Goal: Transaction & Acquisition: Obtain resource

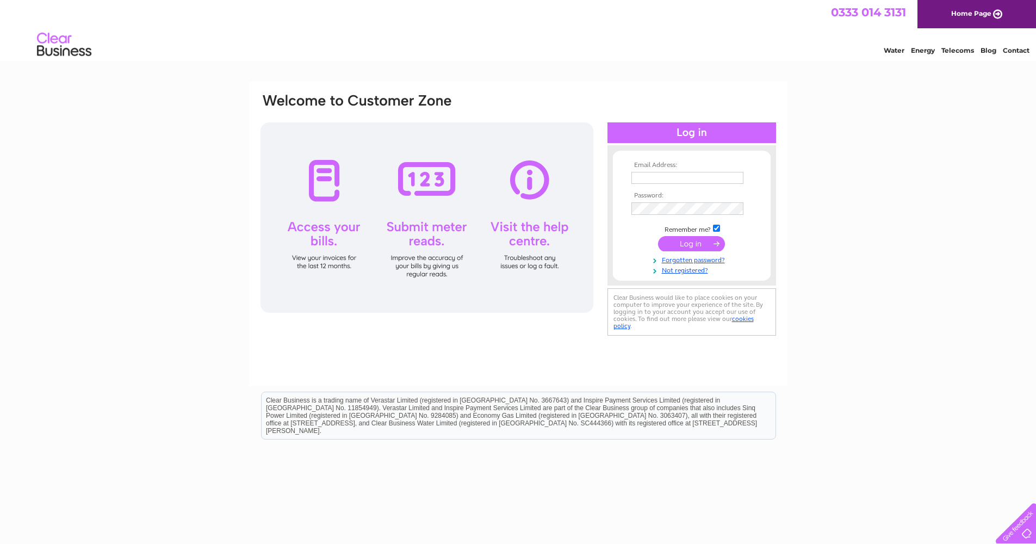
type input "enquiries@customkitchenspeebles.co.uk"
click at [701, 243] on input "submit" at bounding box center [691, 244] width 67 height 15
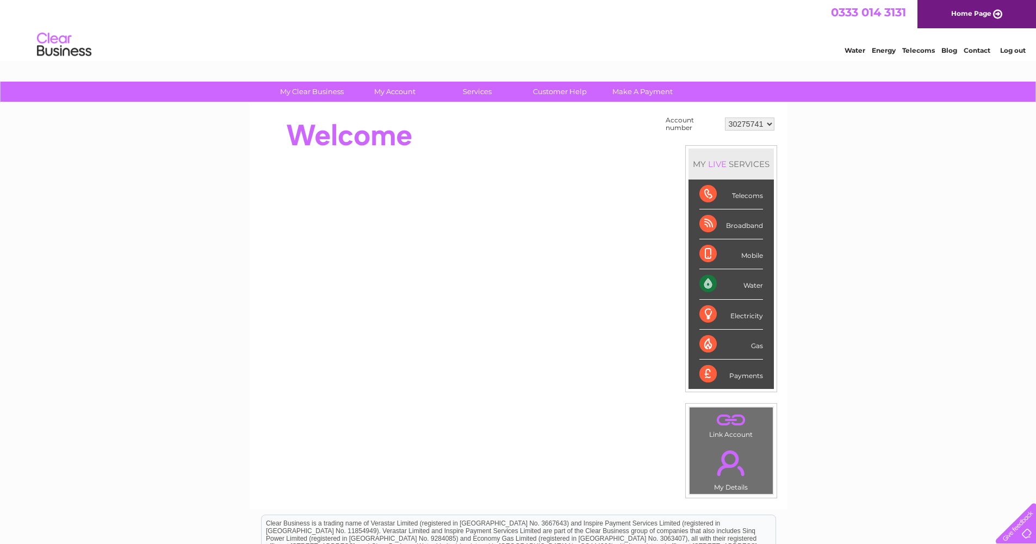
click at [748, 282] on div "Water" at bounding box center [731, 284] width 64 height 30
click at [856, 48] on link "Water" at bounding box center [854, 50] width 21 height 8
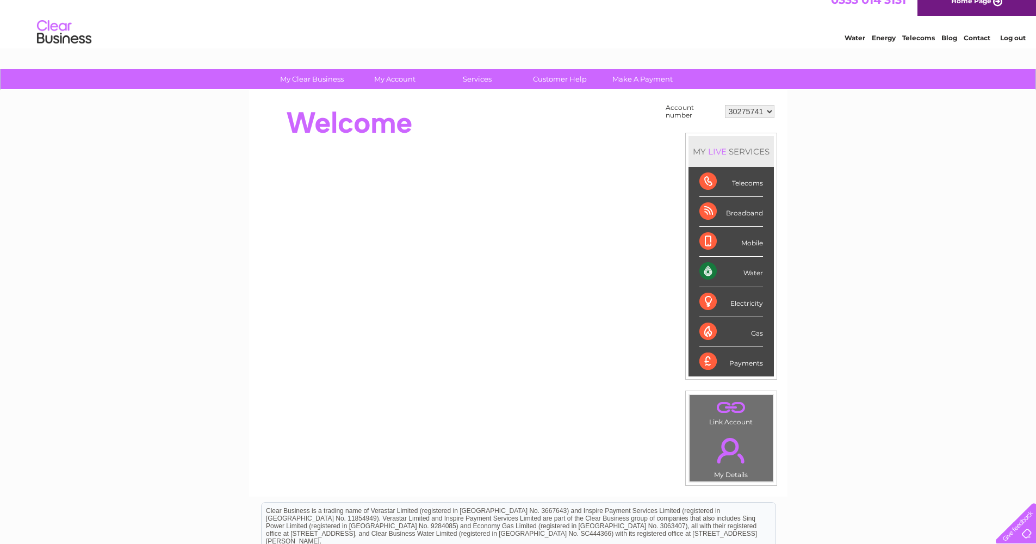
scroll to position [43, 0]
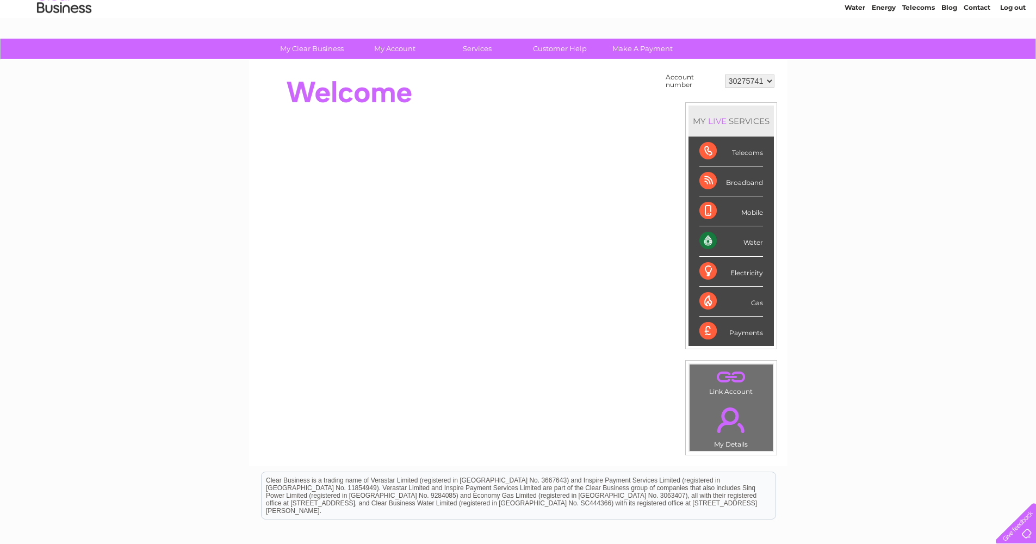
click at [734, 404] on link "." at bounding box center [731, 420] width 78 height 38
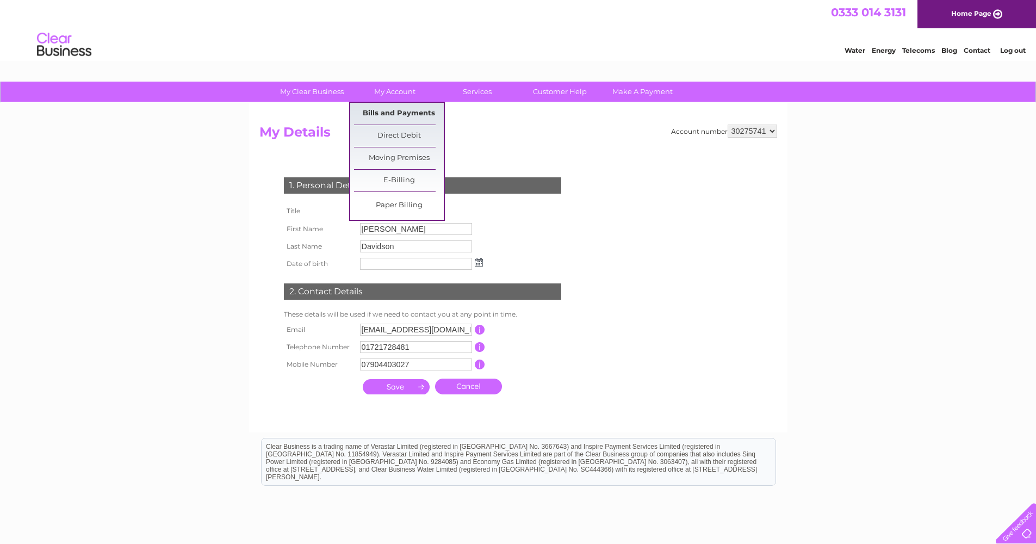
click at [396, 116] on link "Bills and Payments" at bounding box center [399, 114] width 90 height 22
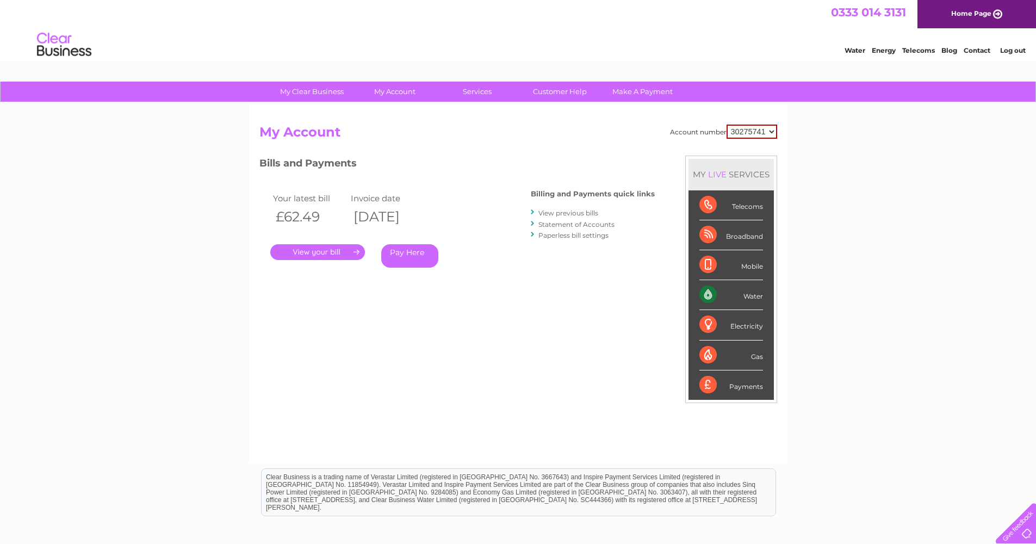
click at [336, 250] on link "." at bounding box center [317, 252] width 95 height 16
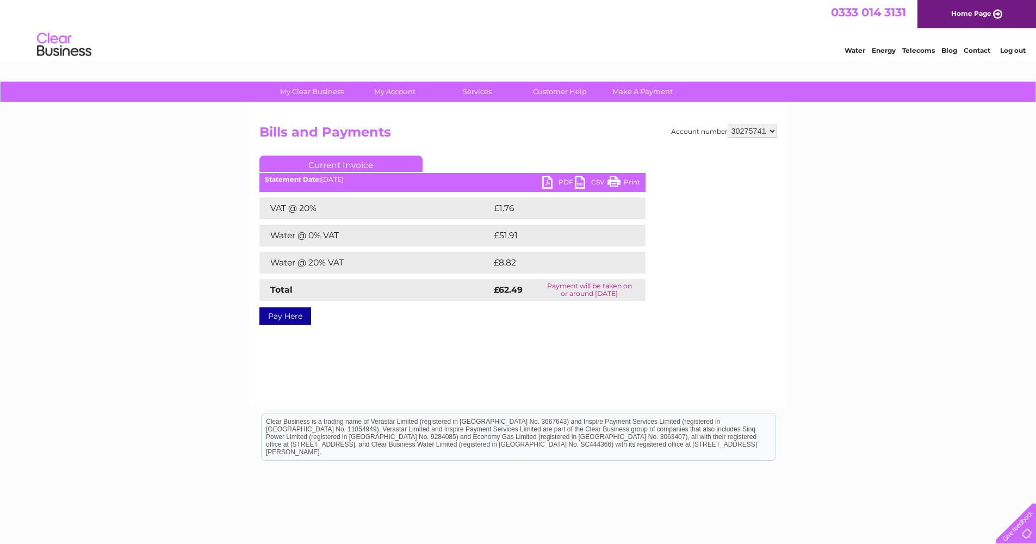
click at [614, 182] on link "Print" at bounding box center [623, 184] width 33 height 16
click at [546, 181] on link "PDF" at bounding box center [558, 184] width 33 height 16
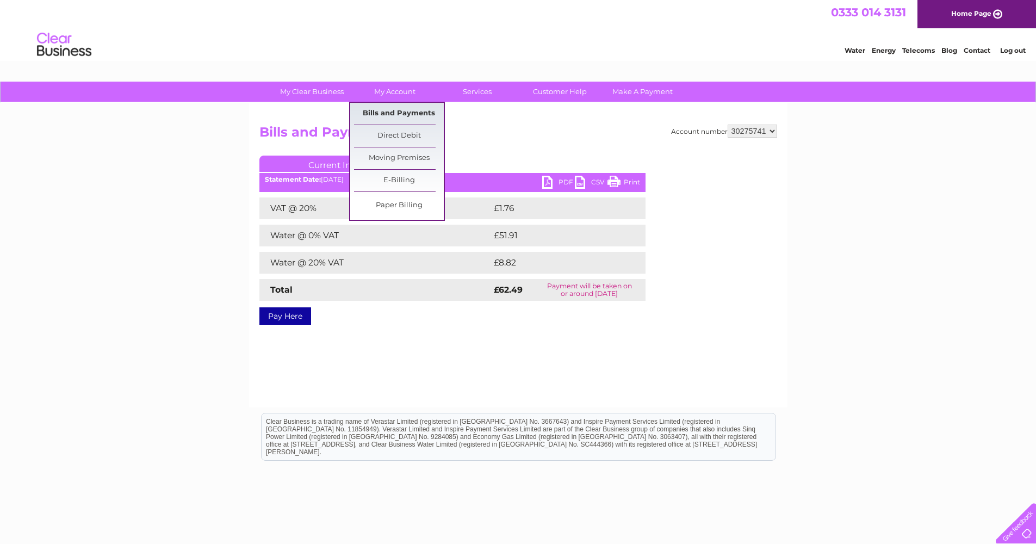
click at [402, 111] on link "Bills and Payments" at bounding box center [399, 114] width 90 height 22
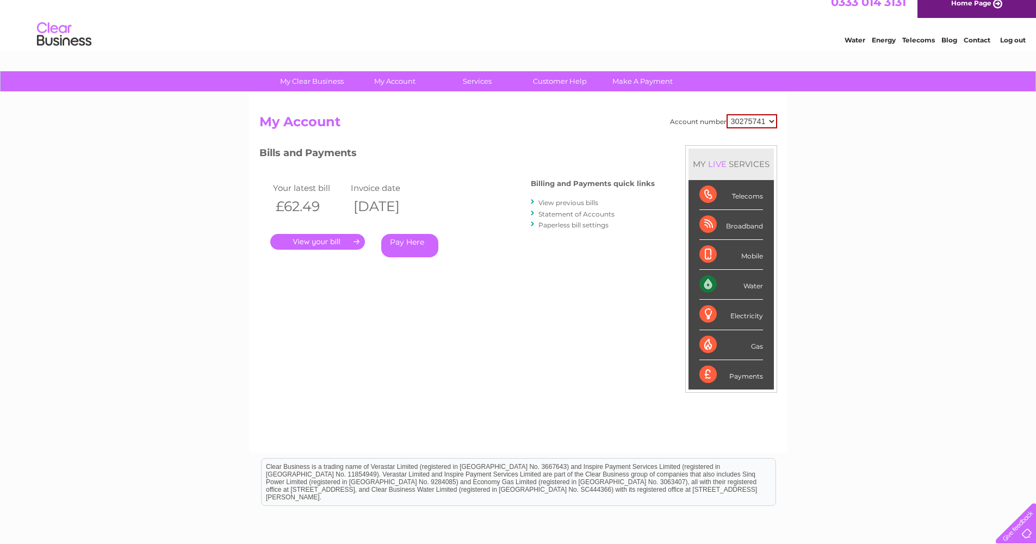
scroll to position [8, 0]
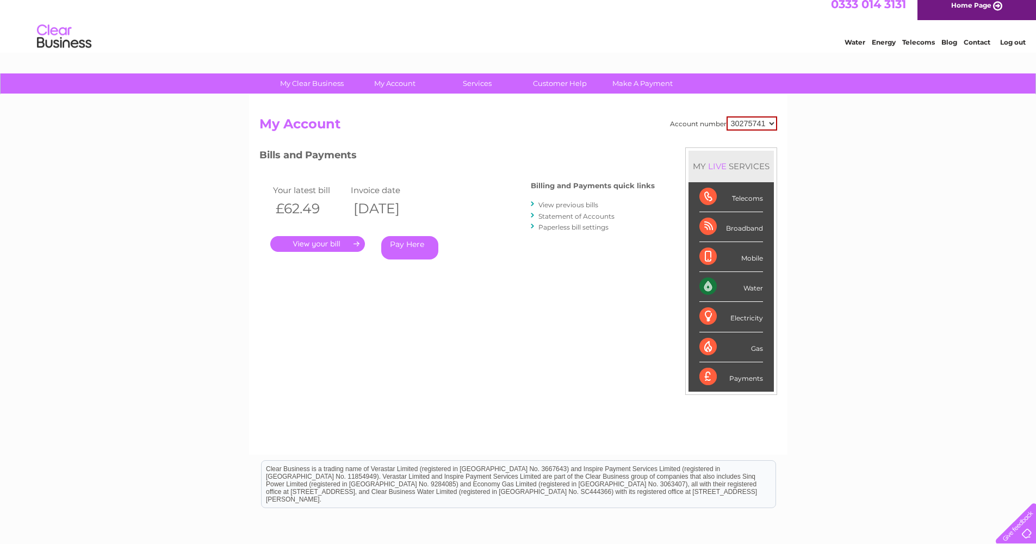
click at [577, 203] on link "View previous bills" at bounding box center [568, 205] width 60 height 8
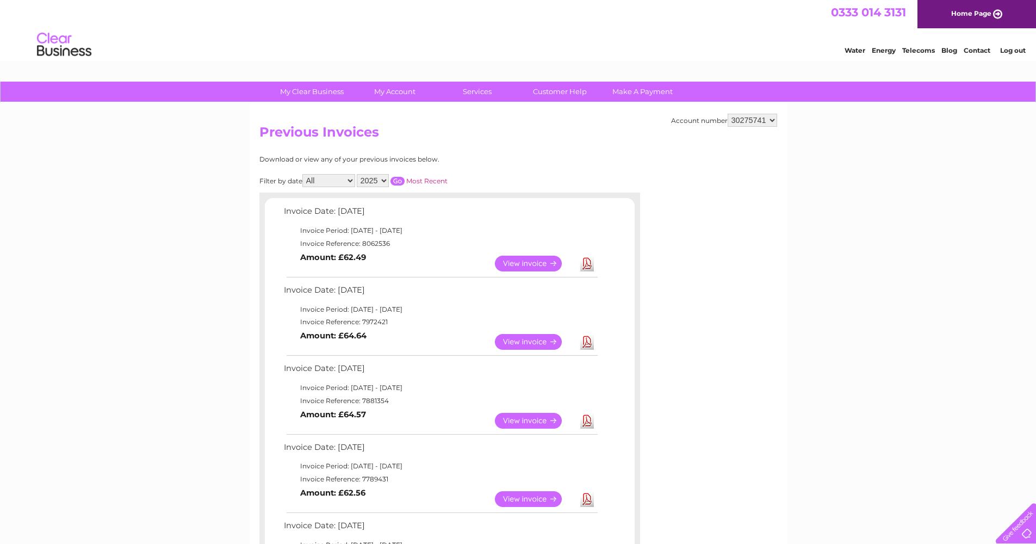
click at [532, 335] on link "View" at bounding box center [535, 342] width 80 height 16
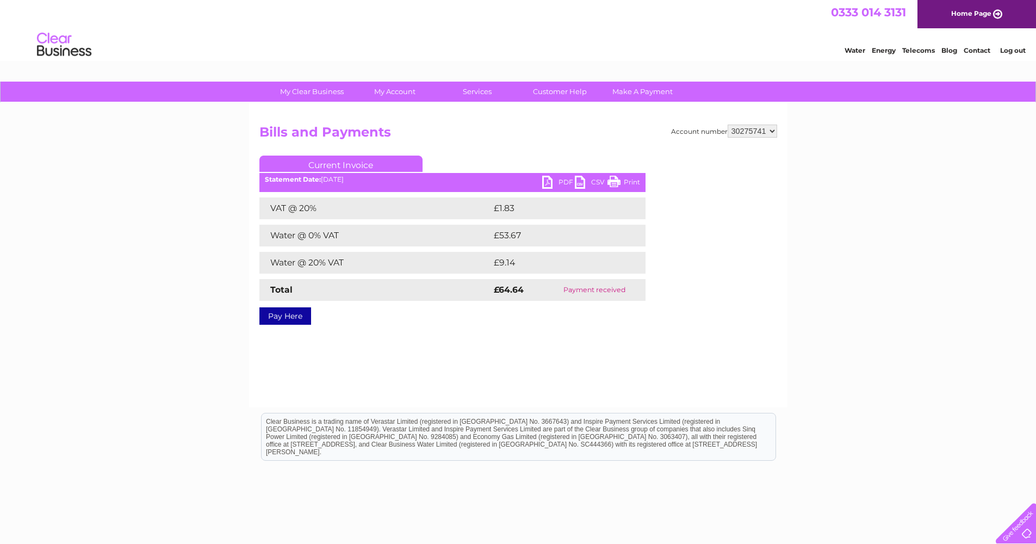
click at [547, 180] on link "PDF" at bounding box center [558, 184] width 33 height 16
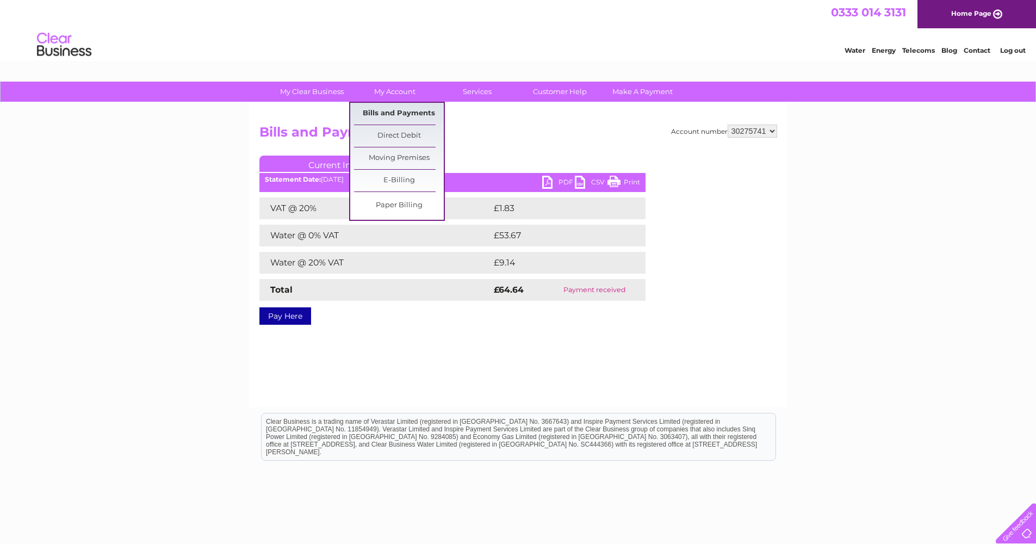
click at [404, 115] on link "Bills and Payments" at bounding box center [399, 114] width 90 height 22
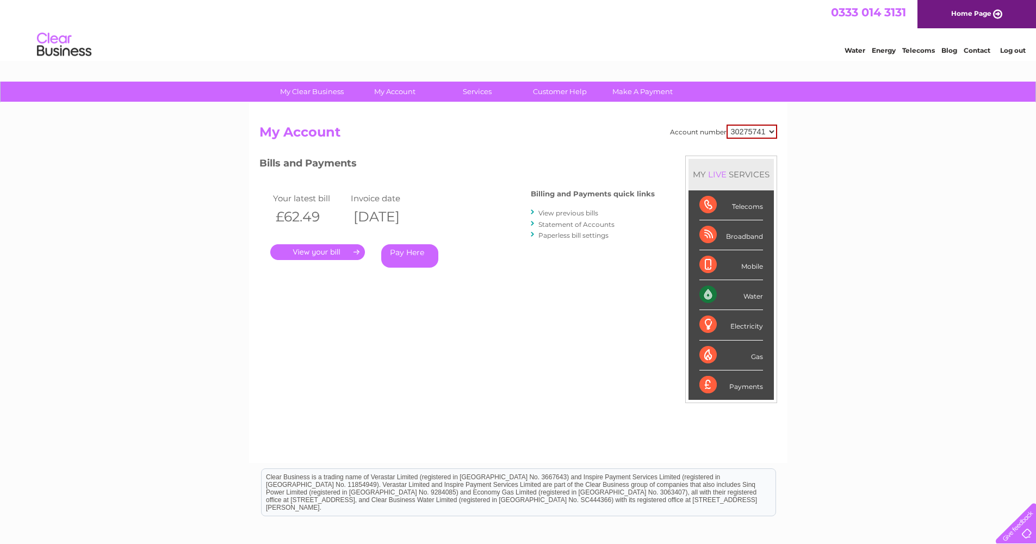
click at [575, 209] on link "View previous bills" at bounding box center [568, 213] width 60 height 8
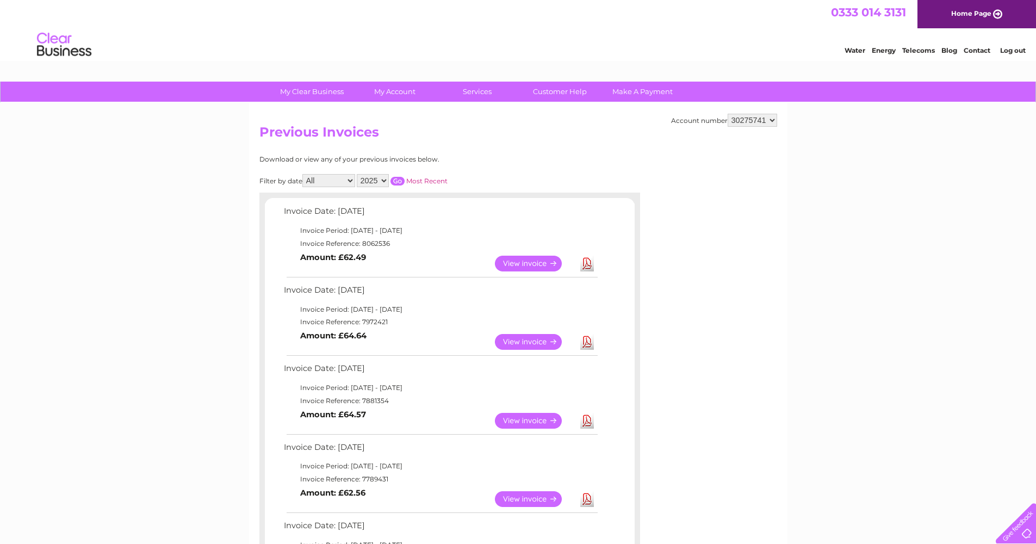
click at [587, 416] on link "Download" at bounding box center [587, 421] width 14 height 16
click at [530, 491] on link "View" at bounding box center [535, 499] width 80 height 16
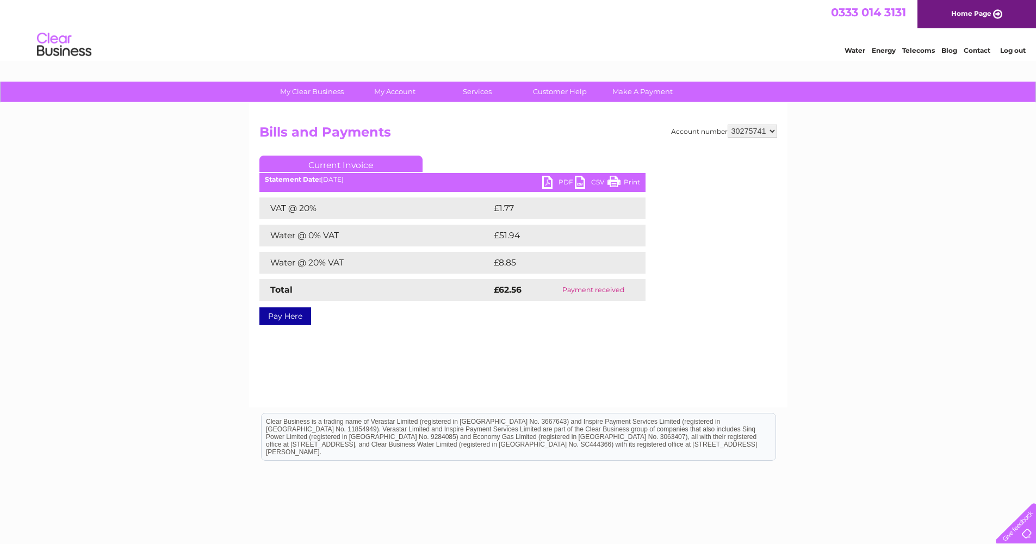
click at [551, 183] on link "PDF" at bounding box center [558, 184] width 33 height 16
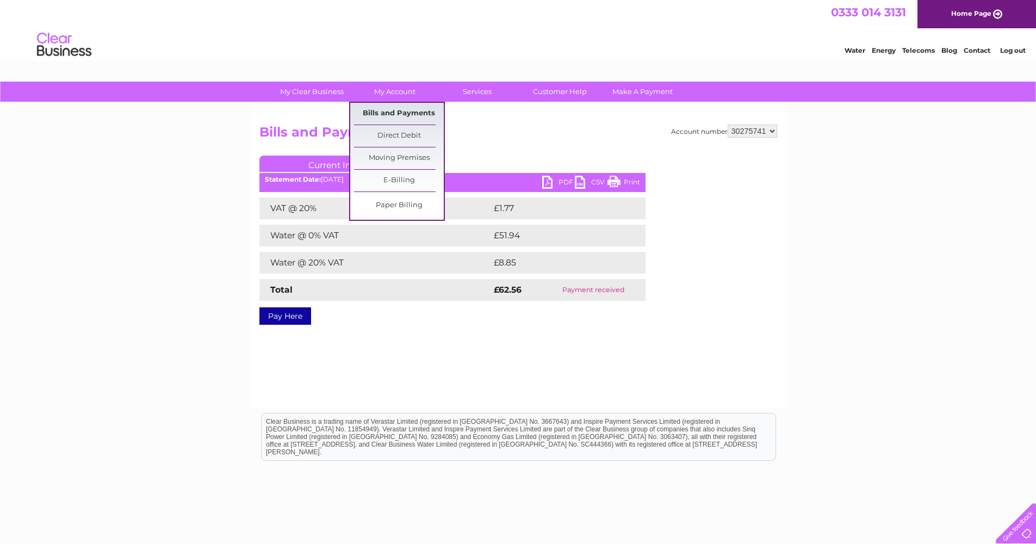
click at [398, 110] on link "Bills and Payments" at bounding box center [399, 114] width 90 height 22
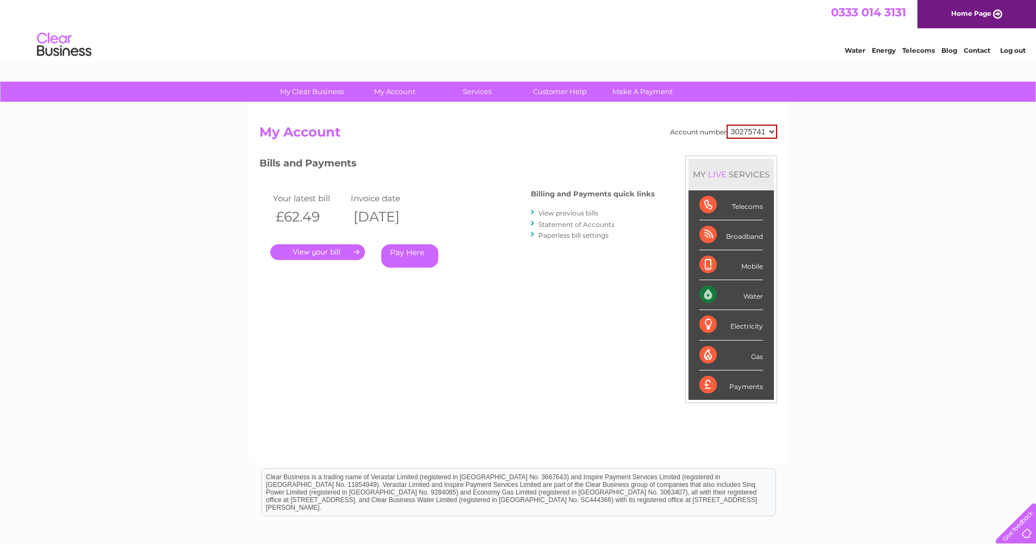
click at [581, 211] on link "View previous bills" at bounding box center [568, 213] width 60 height 8
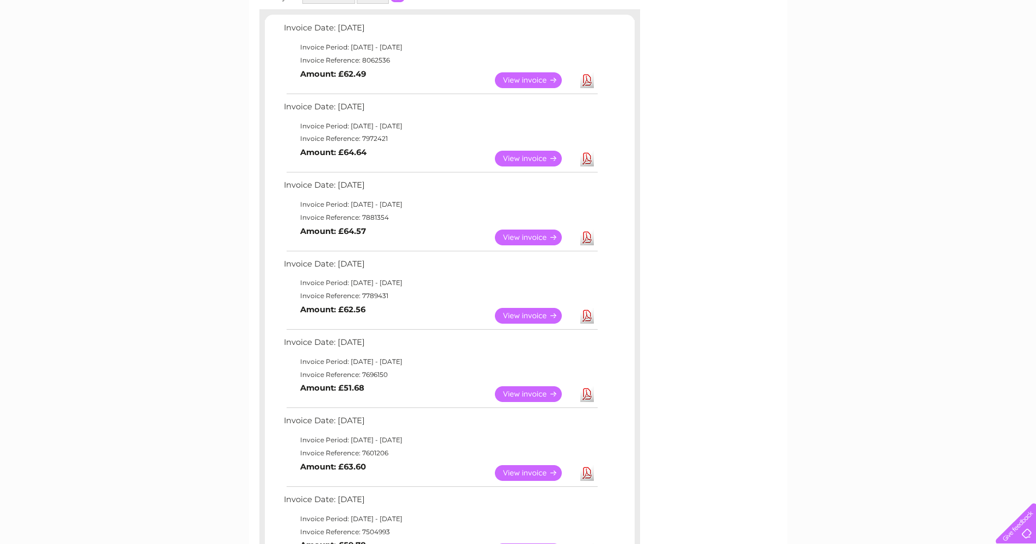
scroll to position [185, 0]
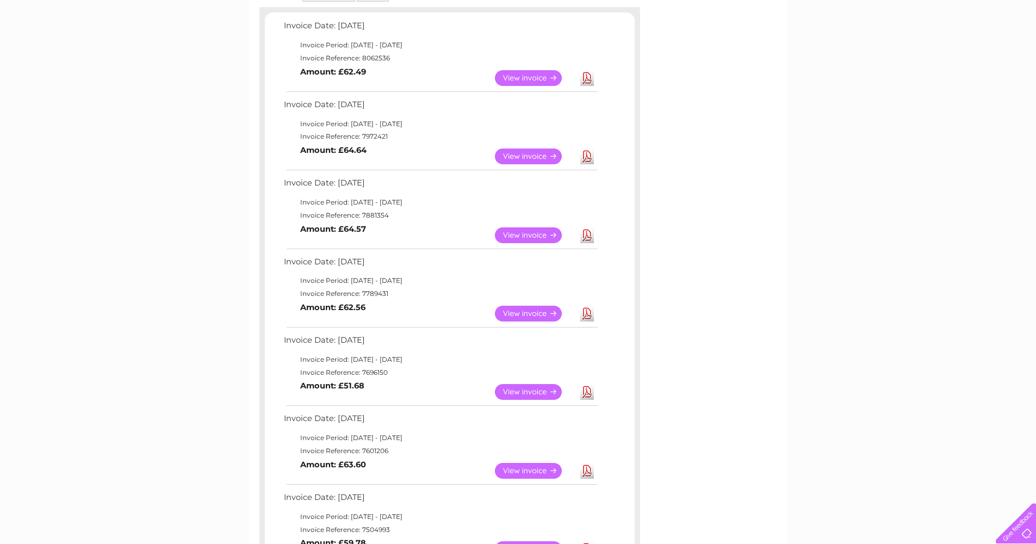
click at [532, 384] on link "View" at bounding box center [535, 392] width 80 height 16
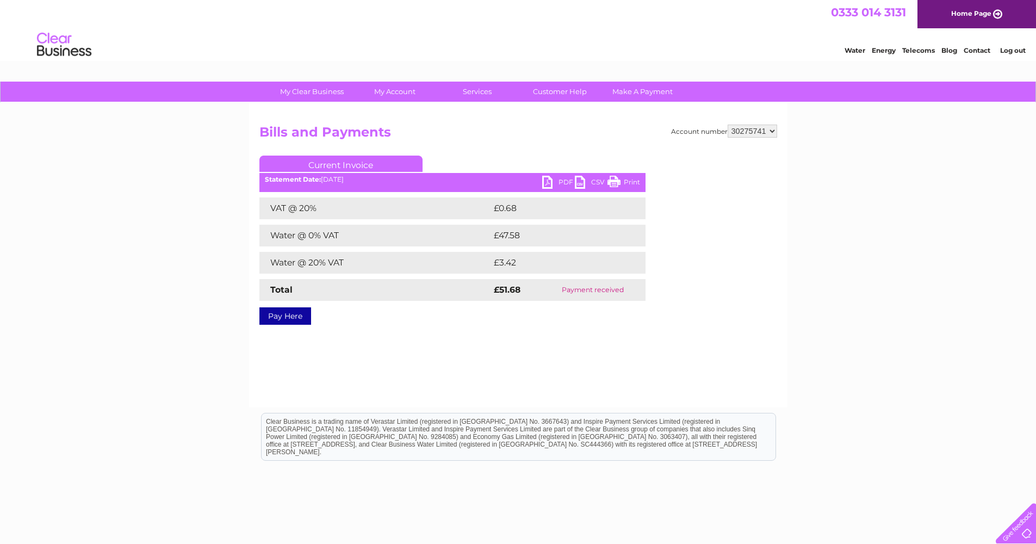
click at [552, 182] on link "PDF" at bounding box center [558, 184] width 33 height 16
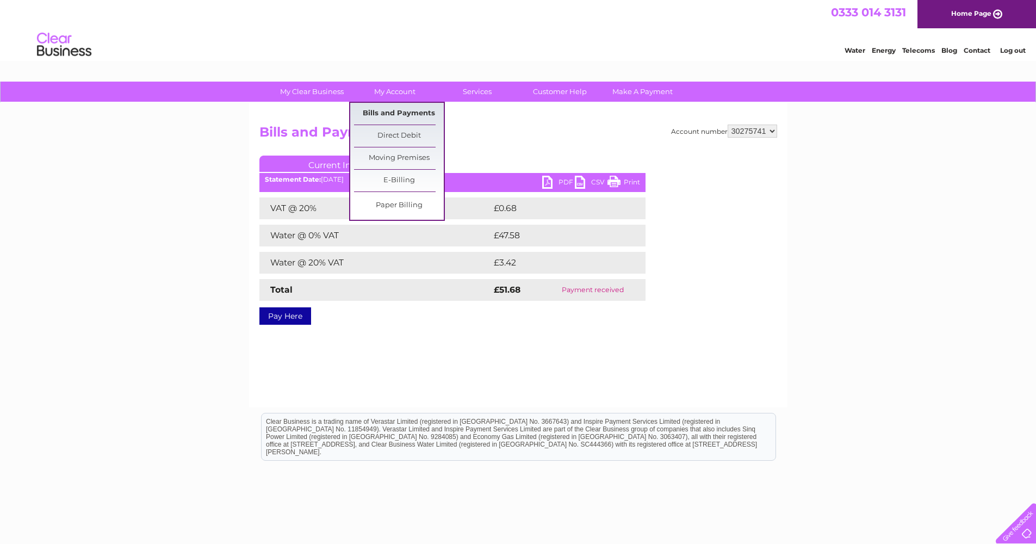
click at [389, 109] on link "Bills and Payments" at bounding box center [399, 114] width 90 height 22
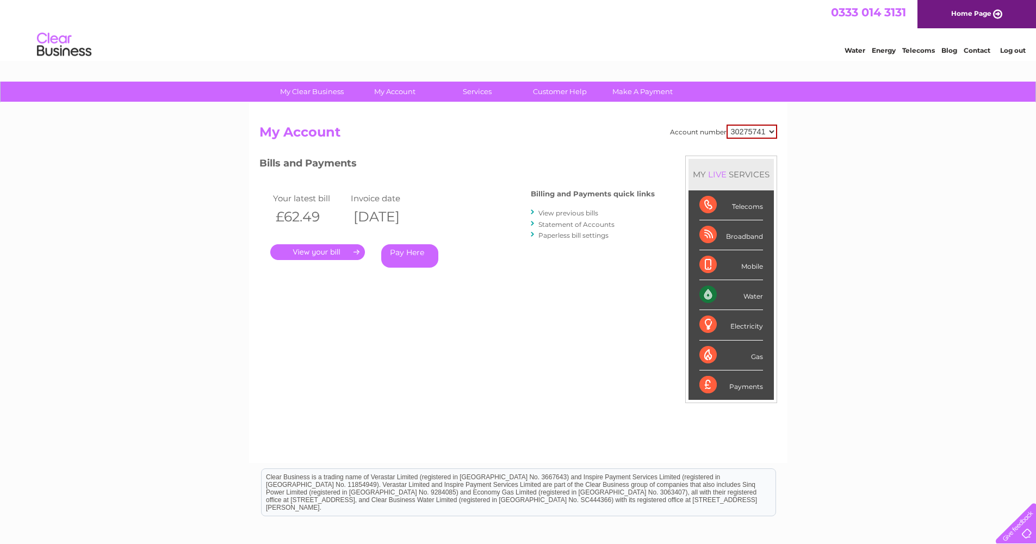
click at [555, 210] on link "View previous bills" at bounding box center [568, 213] width 60 height 8
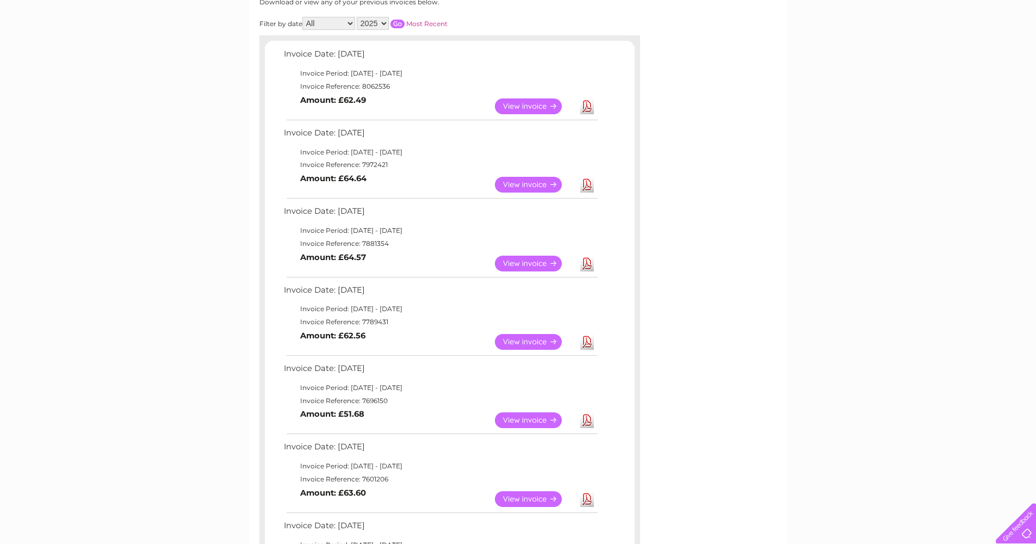
scroll to position [261, 0]
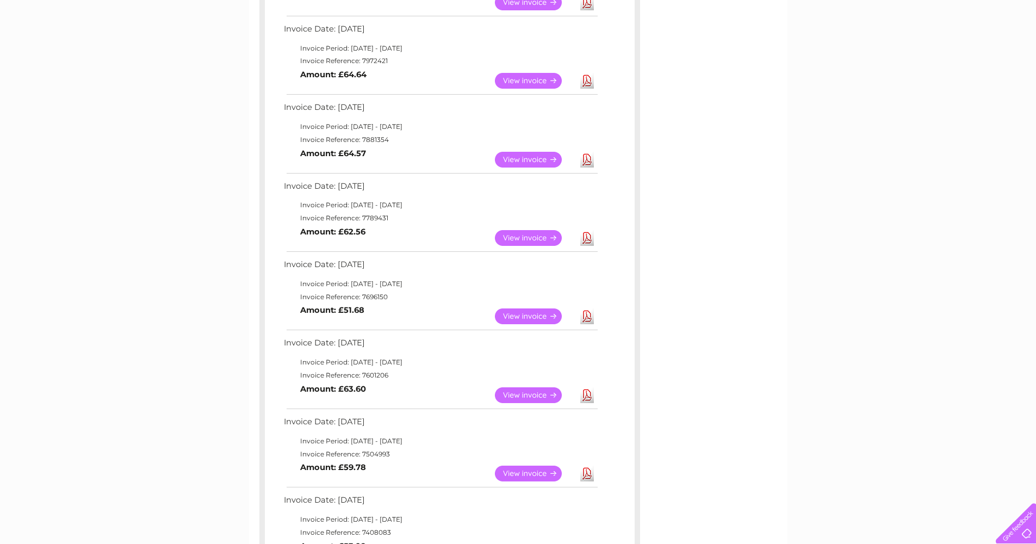
click at [587, 310] on link "Download" at bounding box center [587, 316] width 14 height 16
click at [587, 387] on link "Download" at bounding box center [587, 395] width 14 height 16
click at [591, 465] on link "Download" at bounding box center [587, 473] width 14 height 16
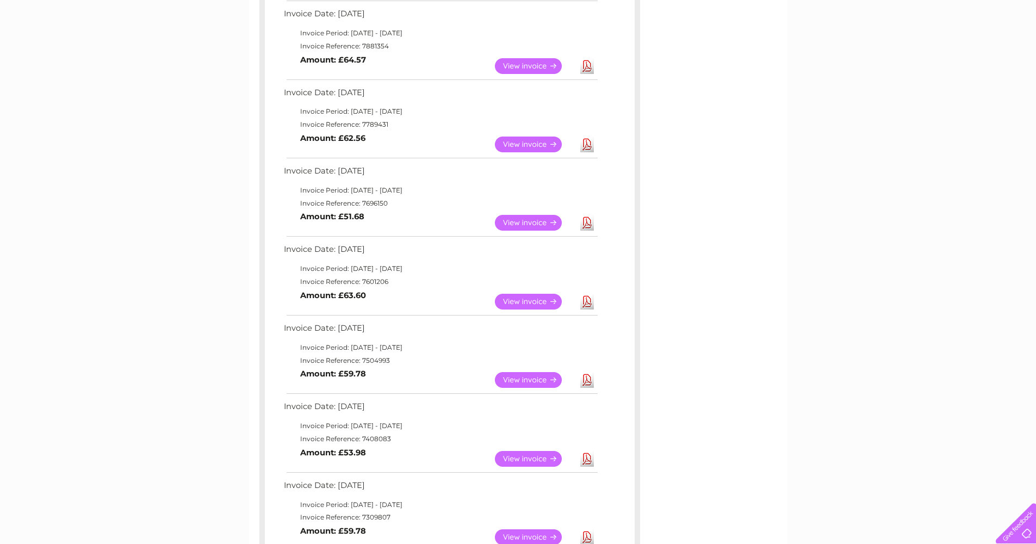
scroll to position [393, 0]
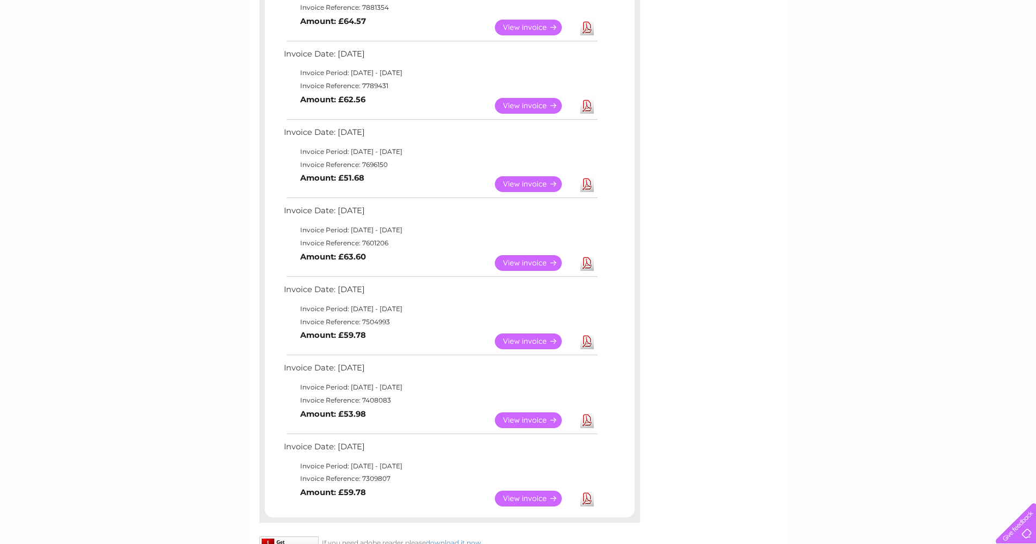
click at [524, 412] on link "View" at bounding box center [535, 420] width 80 height 16
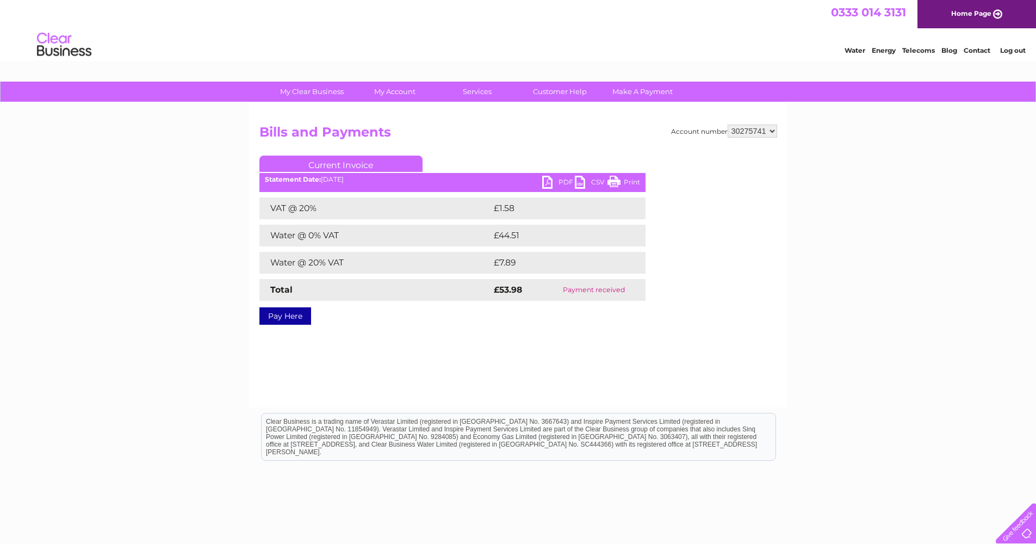
click at [563, 182] on link "PDF" at bounding box center [558, 184] width 33 height 16
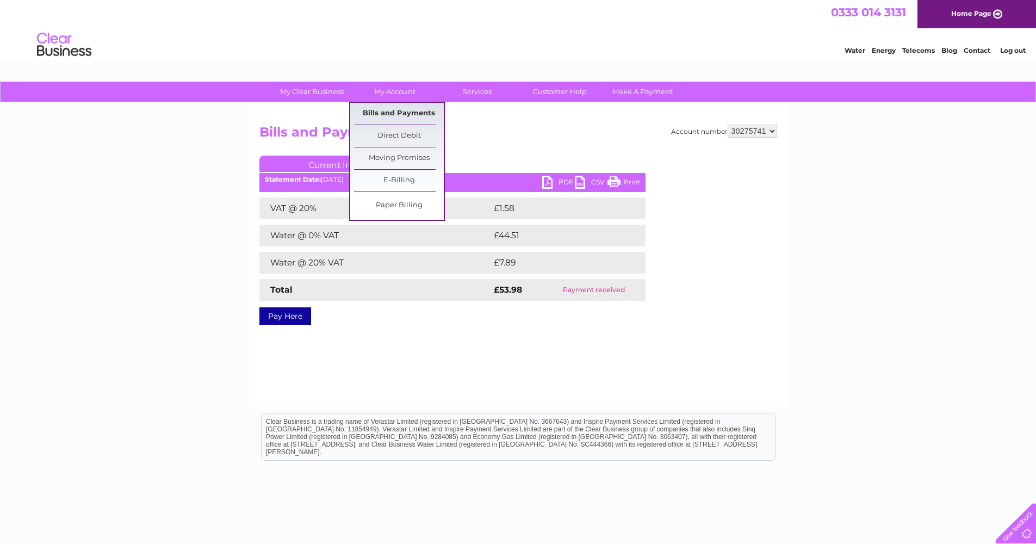
click at [385, 106] on link "Bills and Payments" at bounding box center [399, 114] width 90 height 22
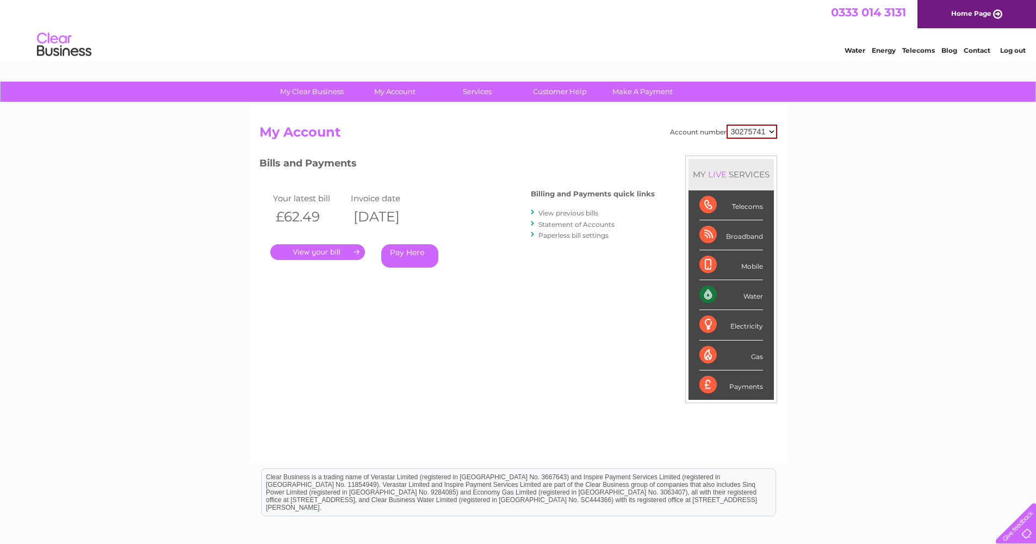
click at [564, 222] on link "Statement of Accounts" at bounding box center [576, 224] width 76 height 8
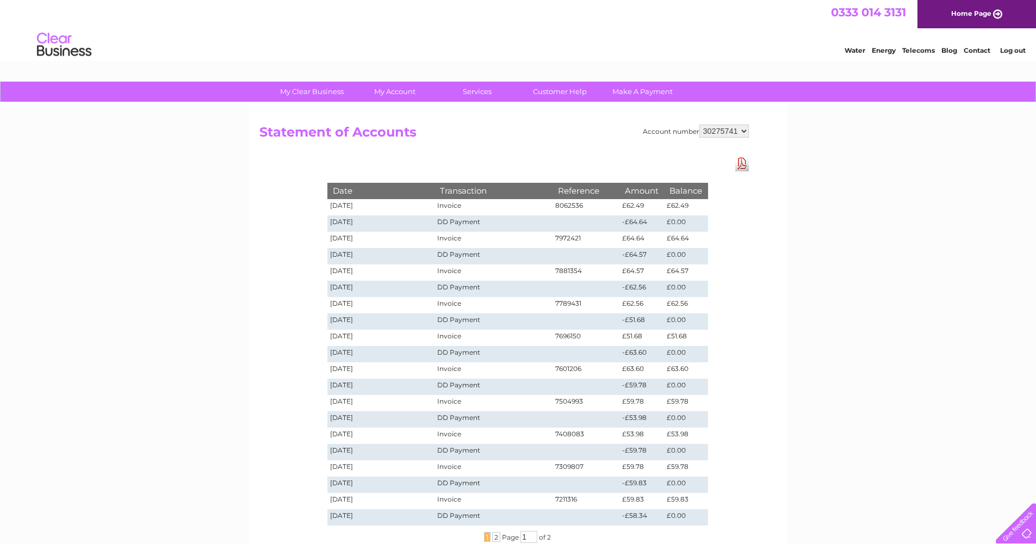
click at [742, 163] on link "Download Pdf" at bounding box center [742, 163] width 14 height 16
click at [1011, 51] on link "Log out" at bounding box center [1013, 50] width 26 height 8
